Goal: Information Seeking & Learning: Learn about a topic

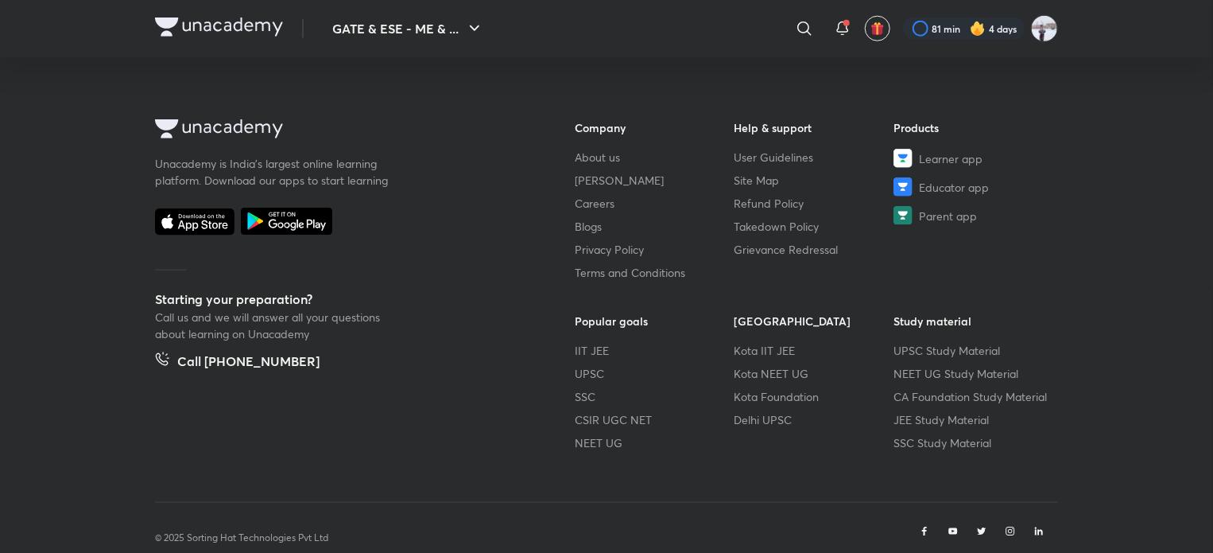
scroll to position [822, 0]
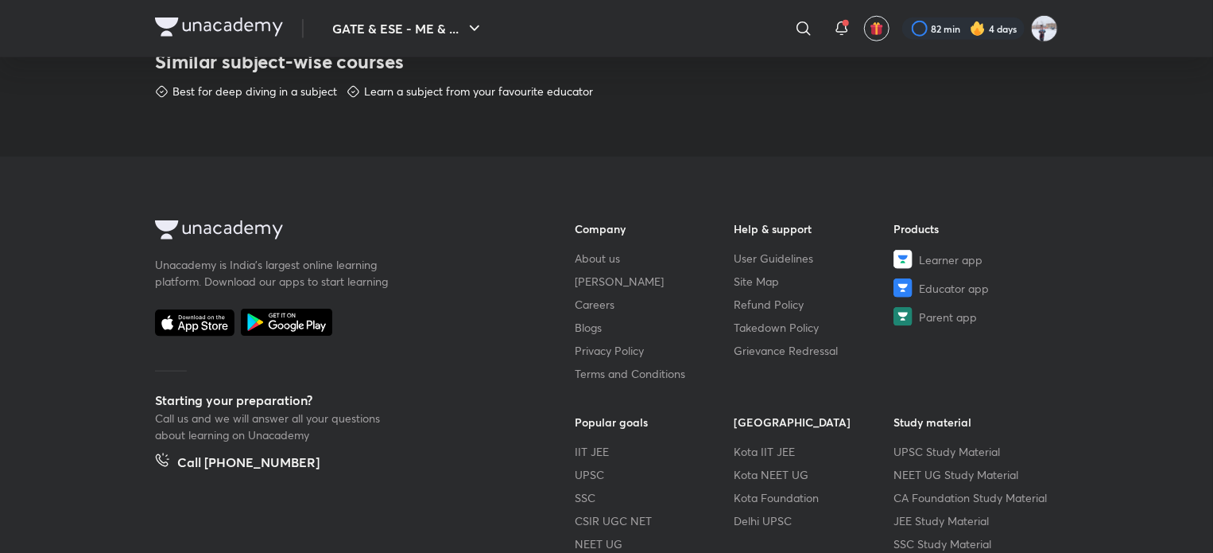
click at [254, 177] on footer "Unacademy is India’s largest online learning platform. Download our apps to sta…" at bounding box center [606, 421] width 1213 height 529
click at [383, 16] on button "GATE & ESE - ME & ..." at bounding box center [408, 29] width 171 height 32
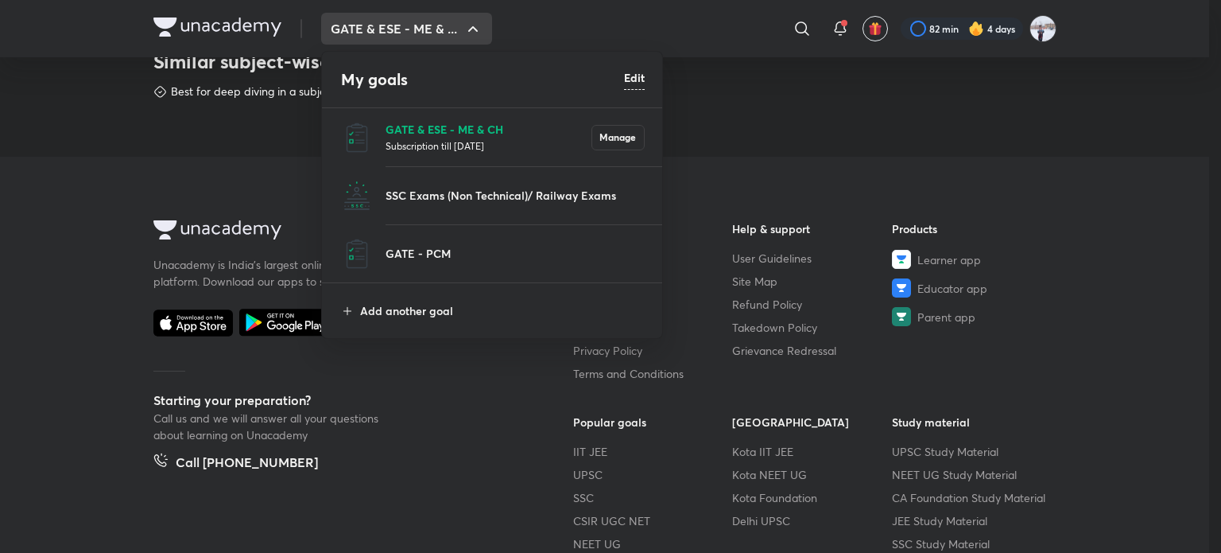
click at [464, 130] on p "GATE & ESE - ME & CH" at bounding box center [489, 129] width 206 height 17
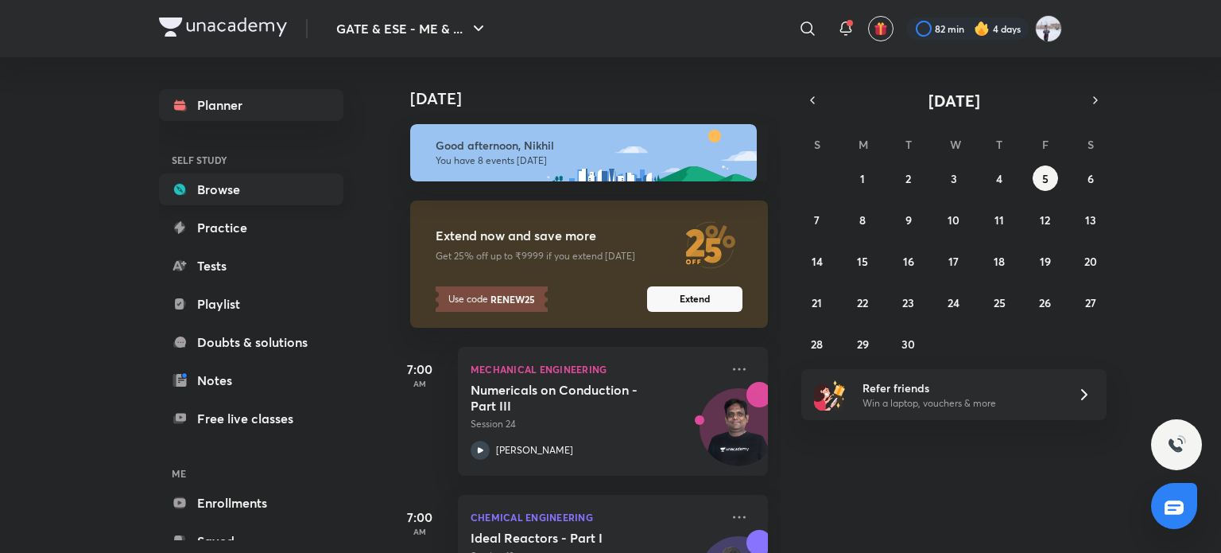
click at [257, 174] on link "Browse" at bounding box center [251, 189] width 184 height 32
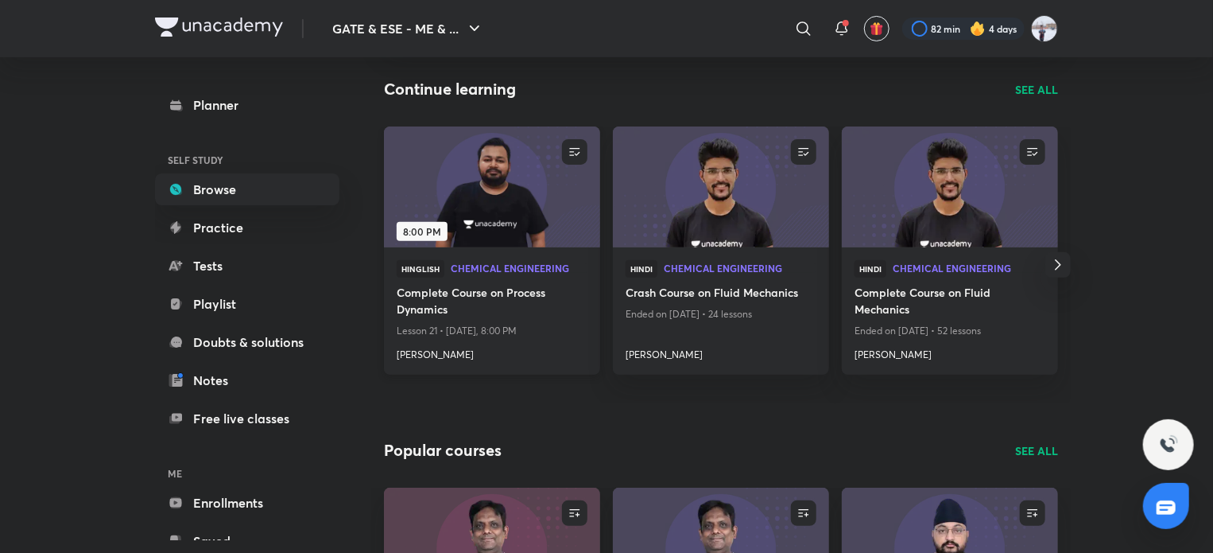
scroll to position [159, 0]
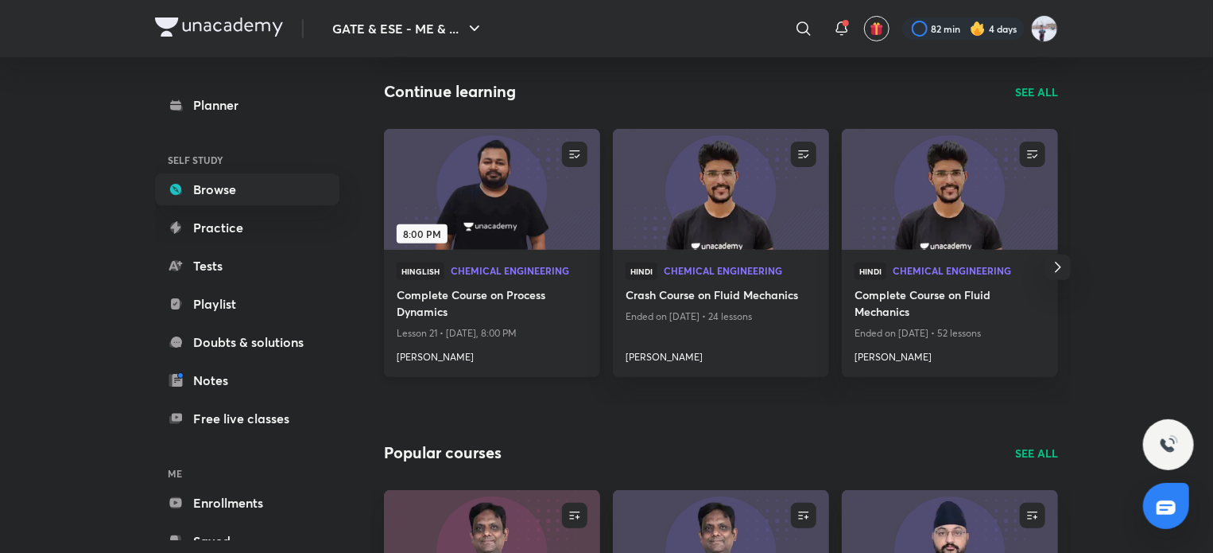
click at [488, 177] on img at bounding box center [492, 188] width 220 height 123
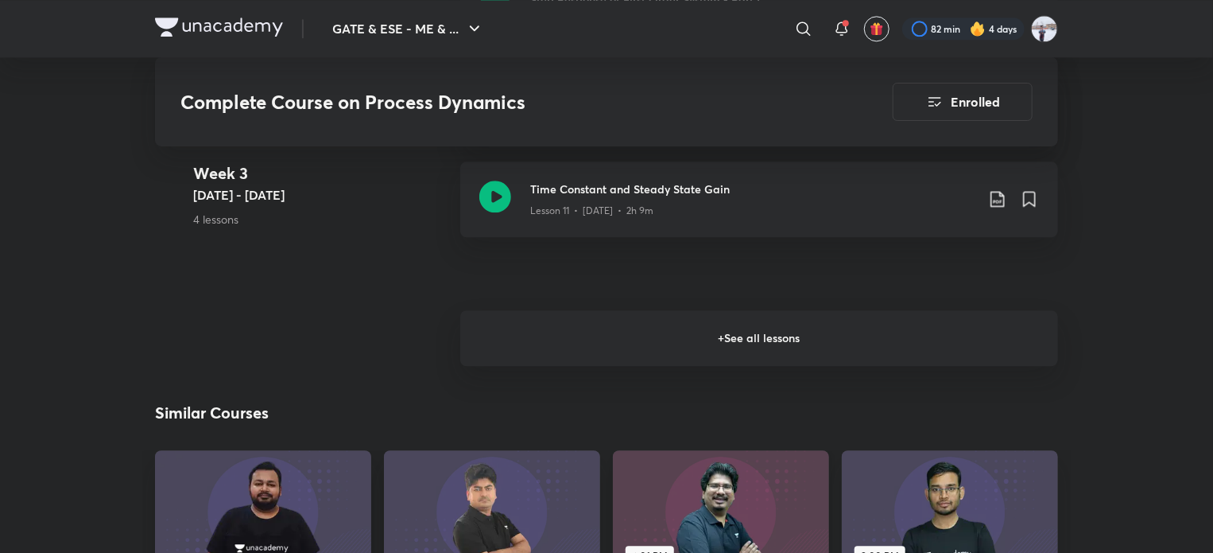
scroll to position [1988, 0]
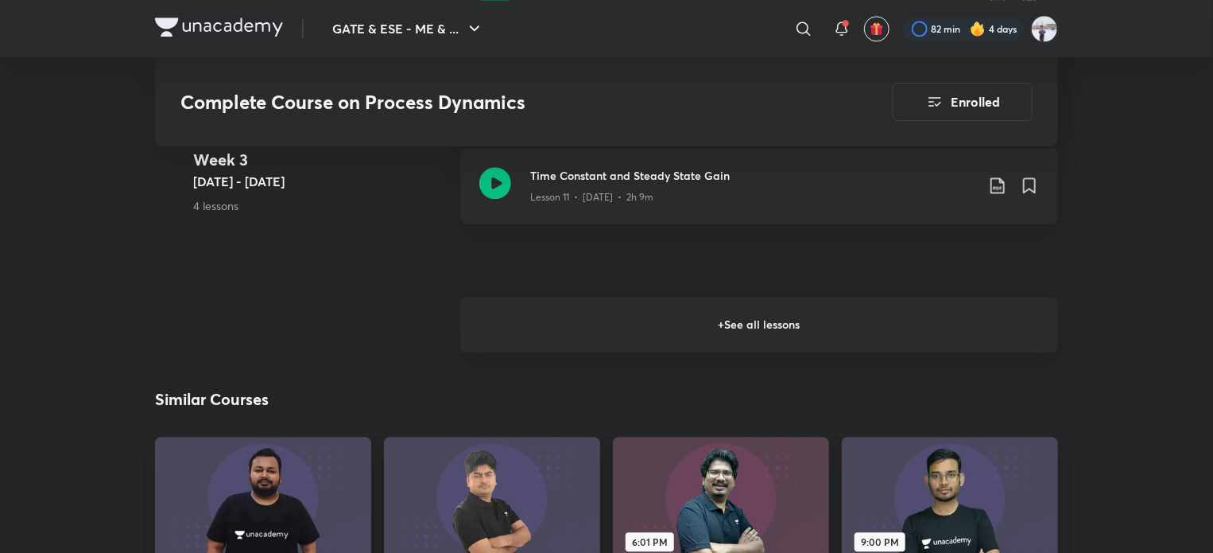
click at [743, 320] on h6 "+ See all lessons" at bounding box center [759, 325] width 598 height 56
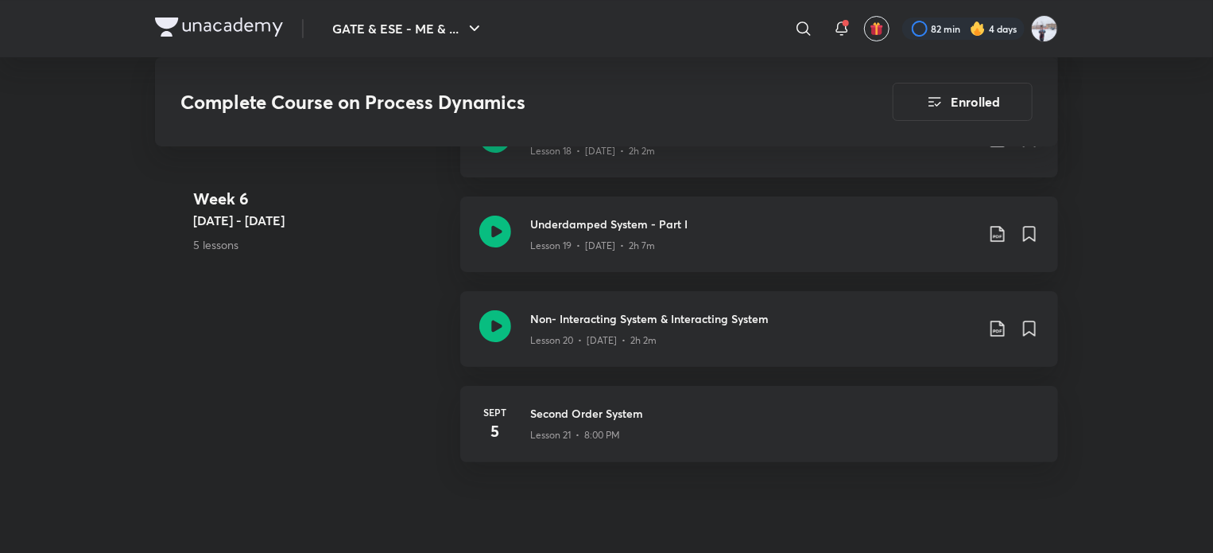
scroll to position [2942, 0]
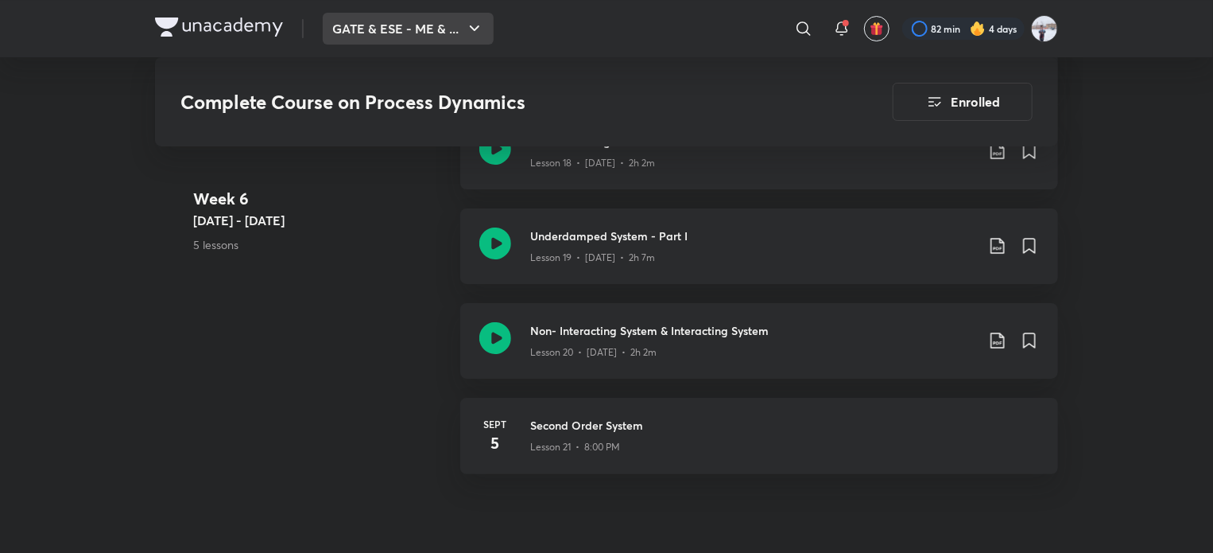
click at [452, 17] on button "GATE & ESE - ME & ..." at bounding box center [408, 29] width 171 height 32
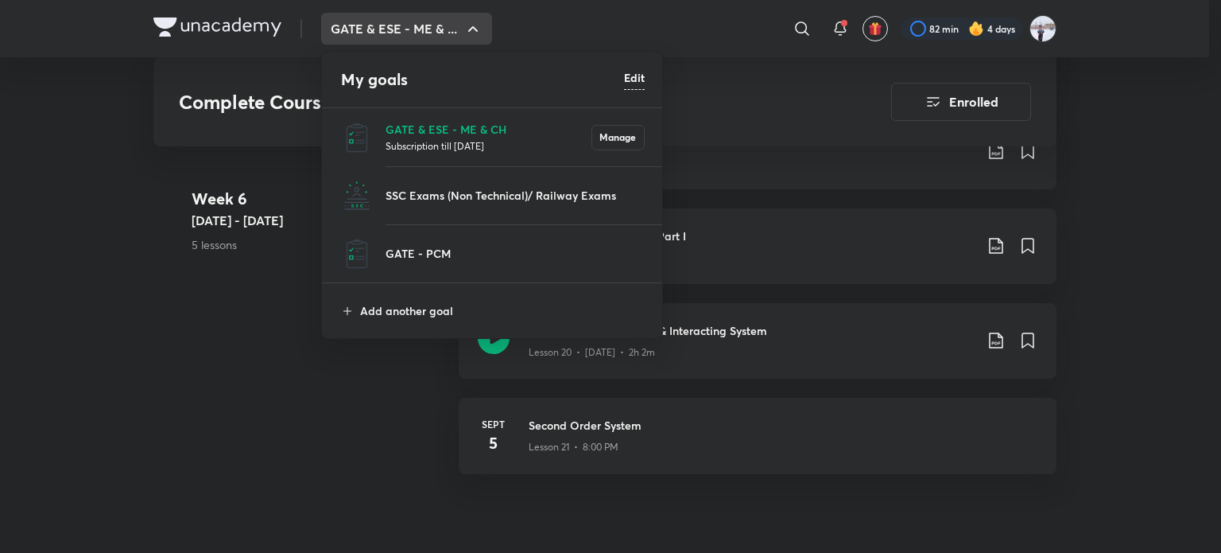
click at [760, 85] on div at bounding box center [610, 276] width 1221 height 553
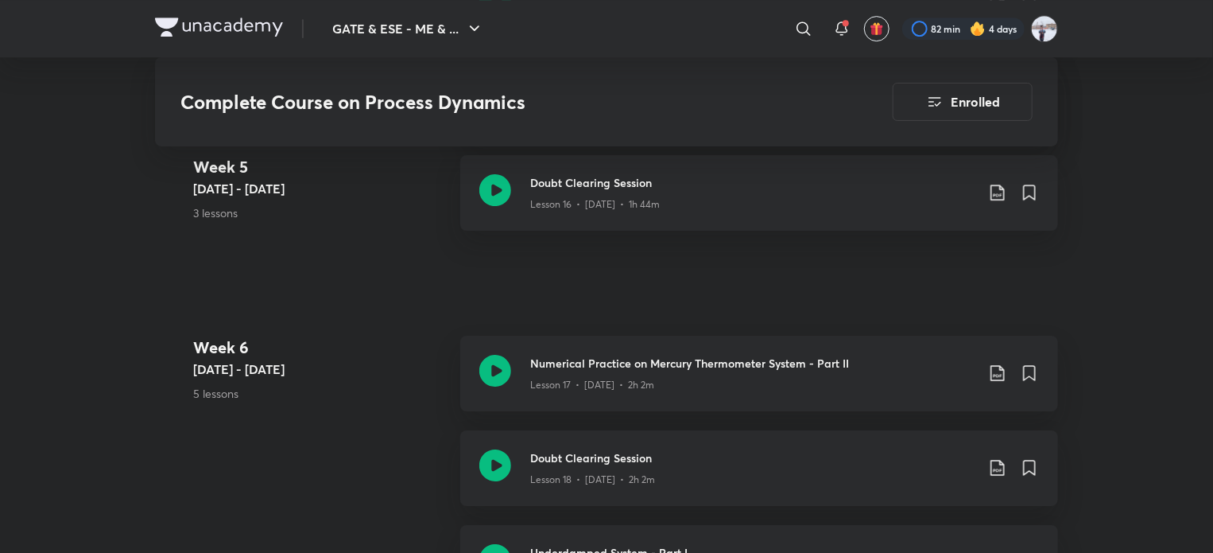
scroll to position [2624, 0]
